Goal: Information Seeking & Learning: Learn about a topic

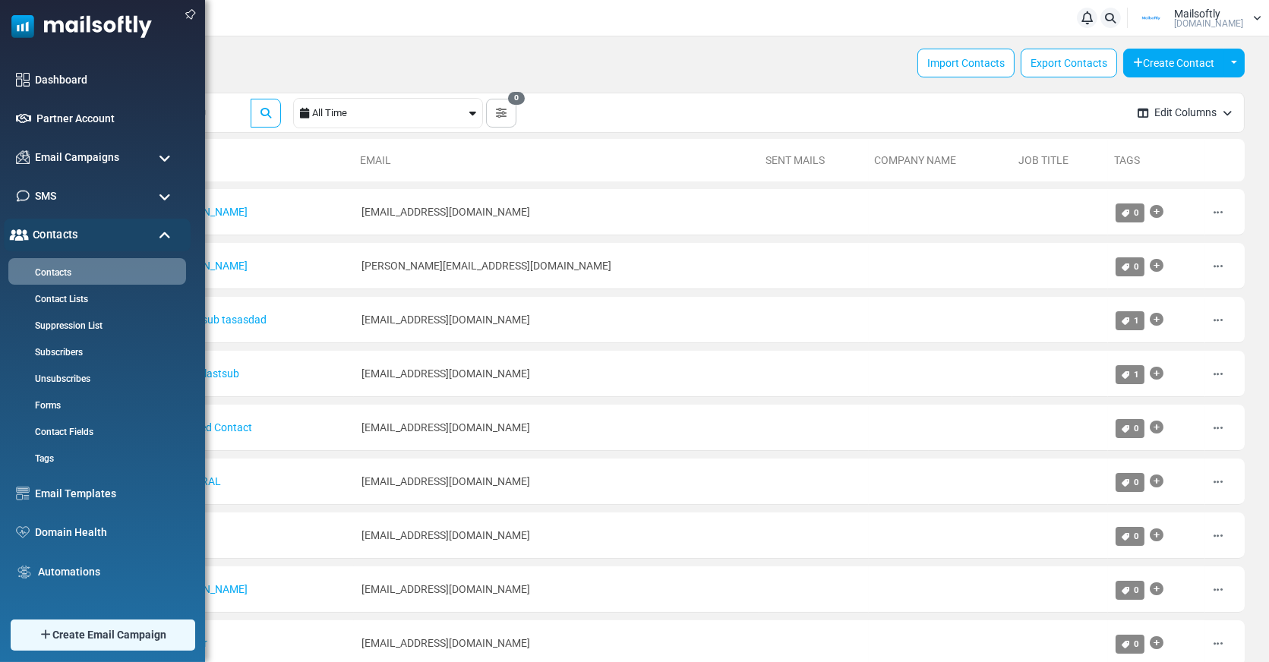
click at [55, 234] on span "Contacts" at bounding box center [56, 234] width 46 height 17
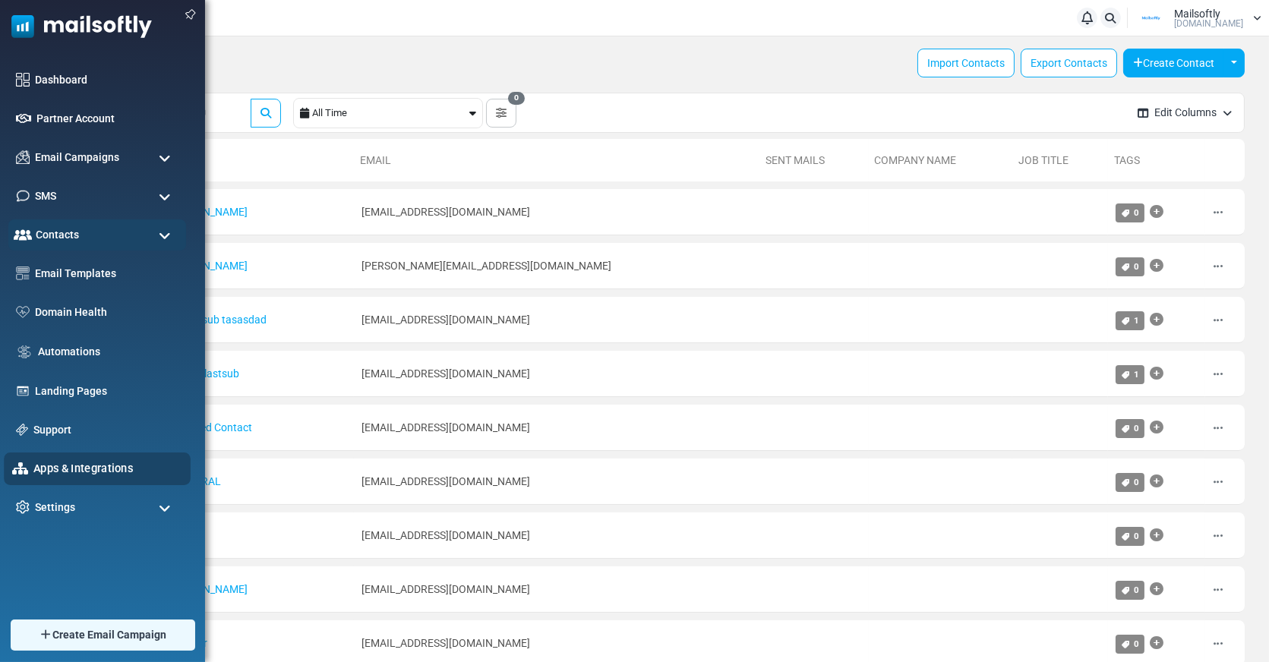
click at [71, 463] on link "Apps & Integrations" at bounding box center [107, 468] width 149 height 17
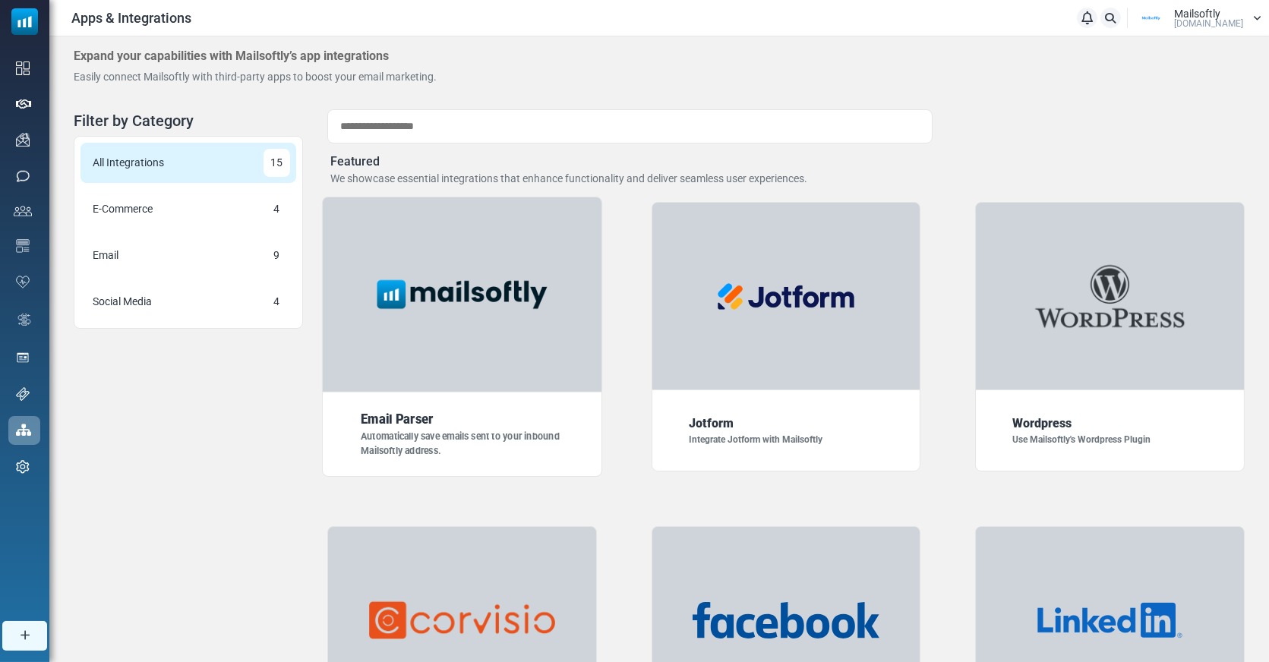
click at [549, 271] on img at bounding box center [462, 294] width 195 height 49
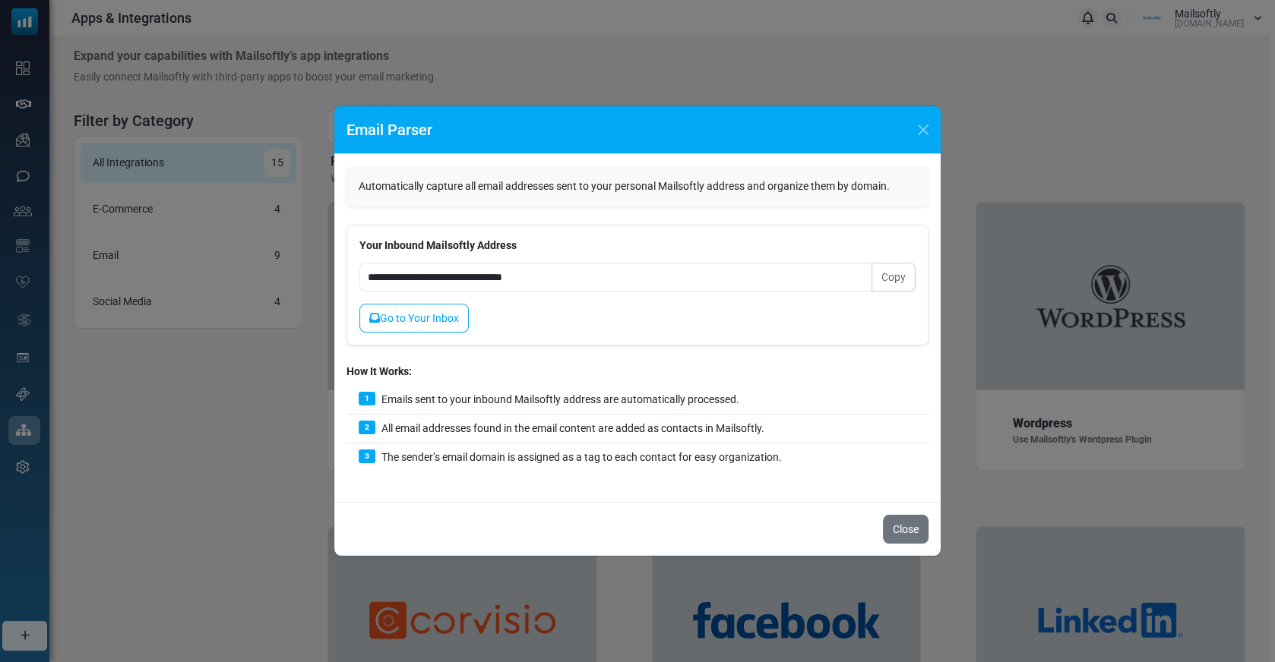
drag, startPoint x: 359, startPoint y: 185, endPoint x: 899, endPoint y: 206, distance: 539.8
click at [899, 206] on div "Automatically capture all email addresses sent to your personal Mailsoftly addr…" at bounding box center [637, 186] width 582 height 40
copy p "Automatically capture all email addresses sent to your personal Mailsoftly addr…"
